Goal: Task Accomplishment & Management: Manage account settings

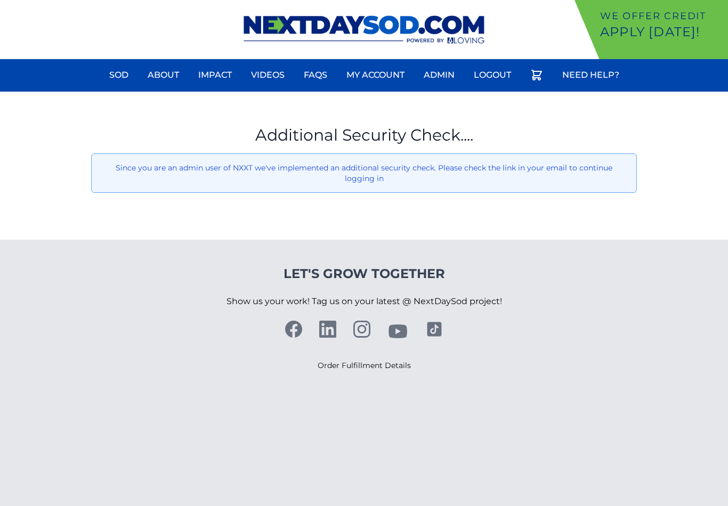
click at [503, 69] on link "Logout" at bounding box center [493, 75] width 50 height 26
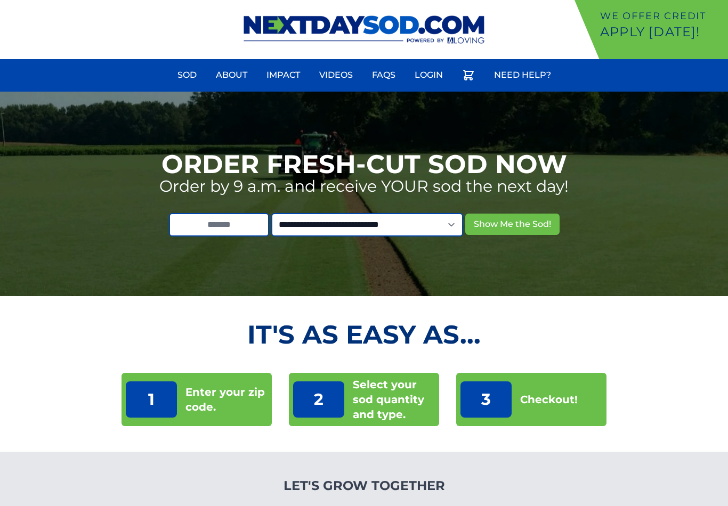
click at [424, 81] on link "Login" at bounding box center [428, 75] width 41 height 26
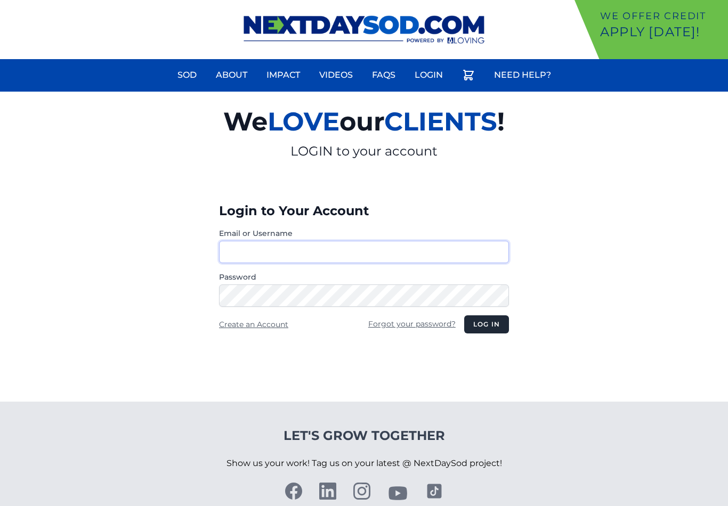
type input "**********"
click at [486, 325] on button "Log in" at bounding box center [486, 325] width 45 height 18
